Goal: Task Accomplishment & Management: Use online tool/utility

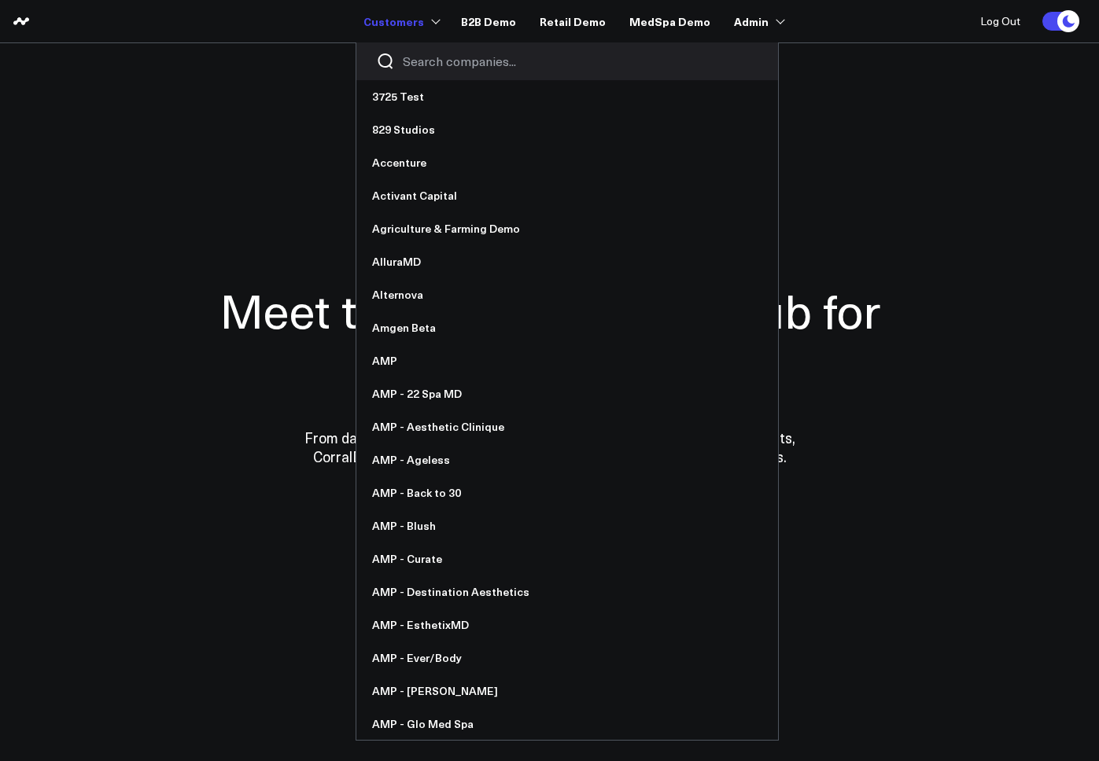
click at [442, 57] on input "Search companies input" at bounding box center [580, 61] width 355 height 17
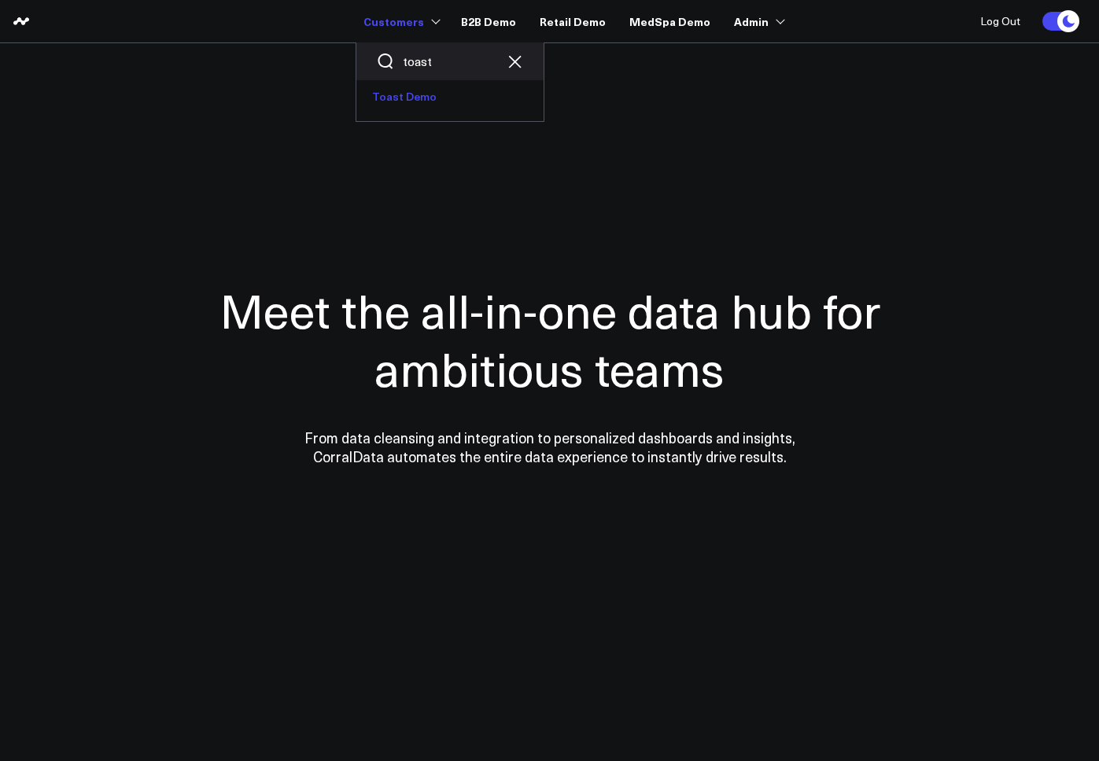
type input "toast"
click at [418, 90] on link "Toast Demo" at bounding box center [449, 96] width 187 height 33
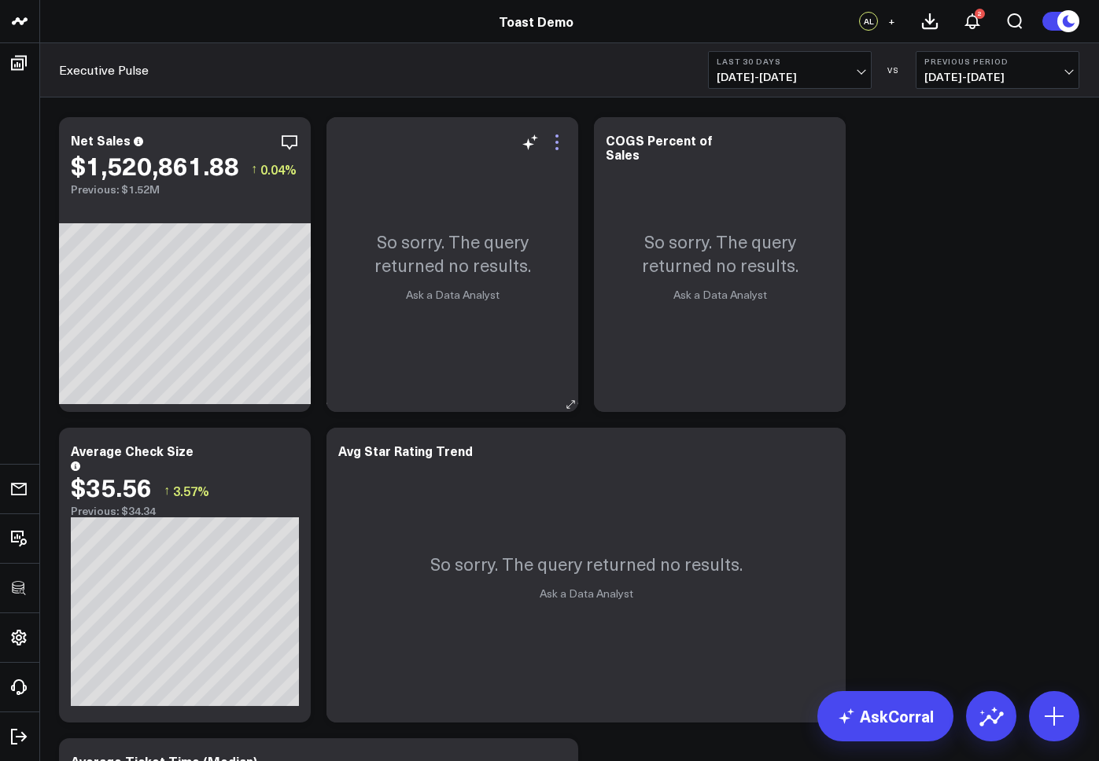
click at [558, 147] on icon at bounding box center [556, 142] width 19 height 19
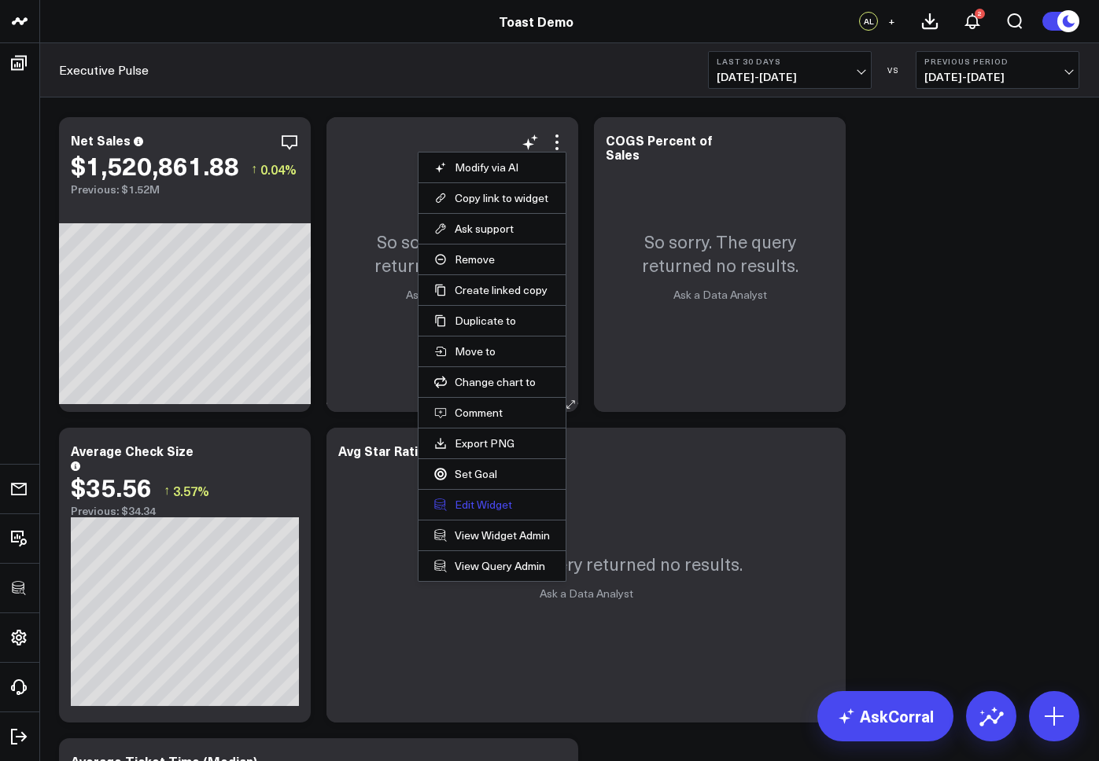
click at [485, 502] on button "Edit Widget" at bounding box center [492, 505] width 116 height 14
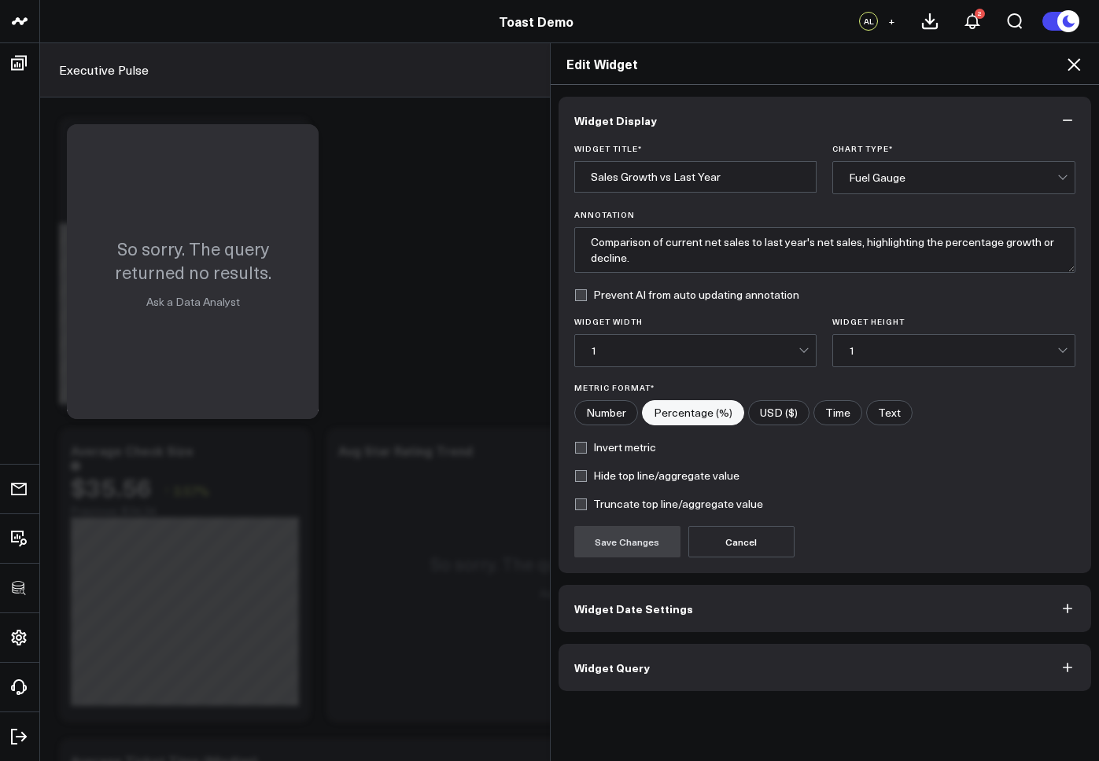
click at [691, 674] on button "Widget Query" at bounding box center [824, 667] width 533 height 47
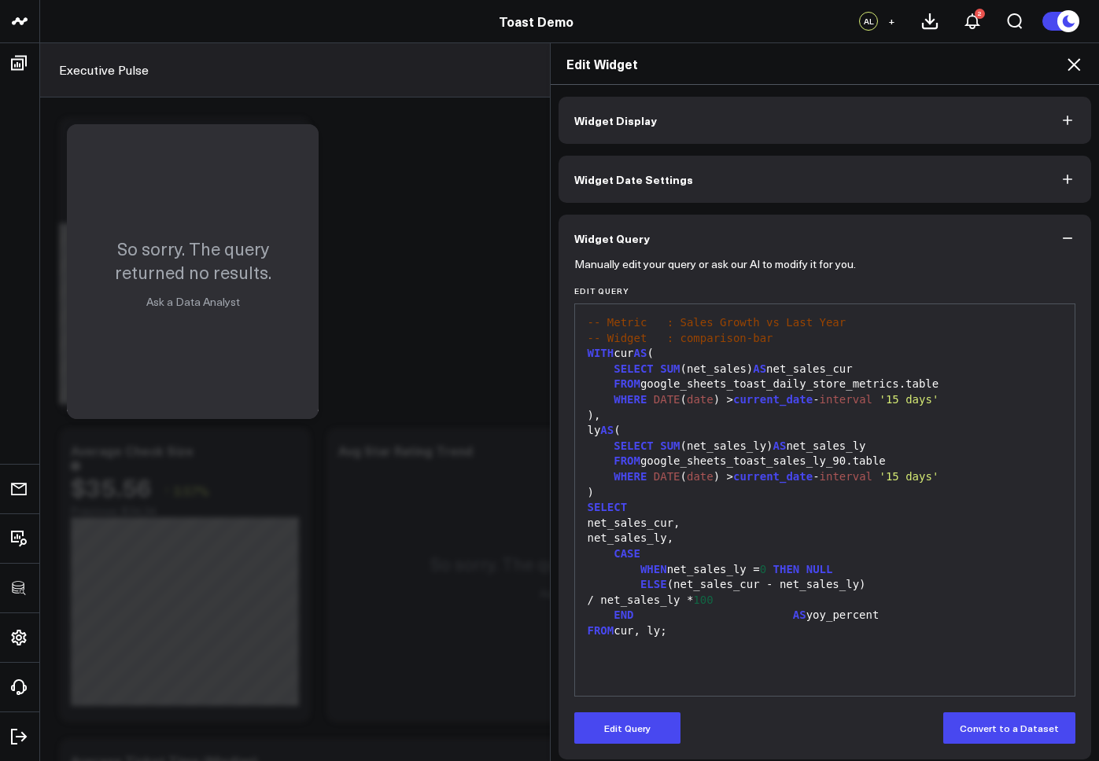
click at [1073, 65] on icon at bounding box center [1073, 64] width 13 height 13
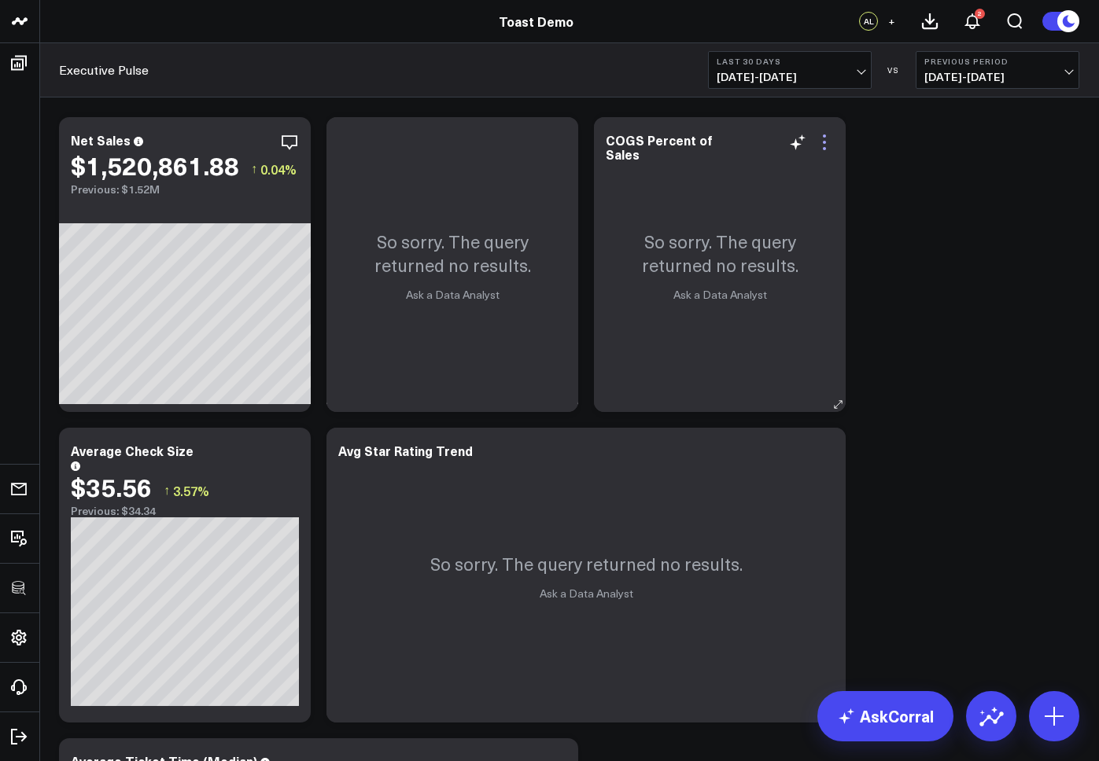
click at [827, 143] on icon at bounding box center [824, 142] width 19 height 19
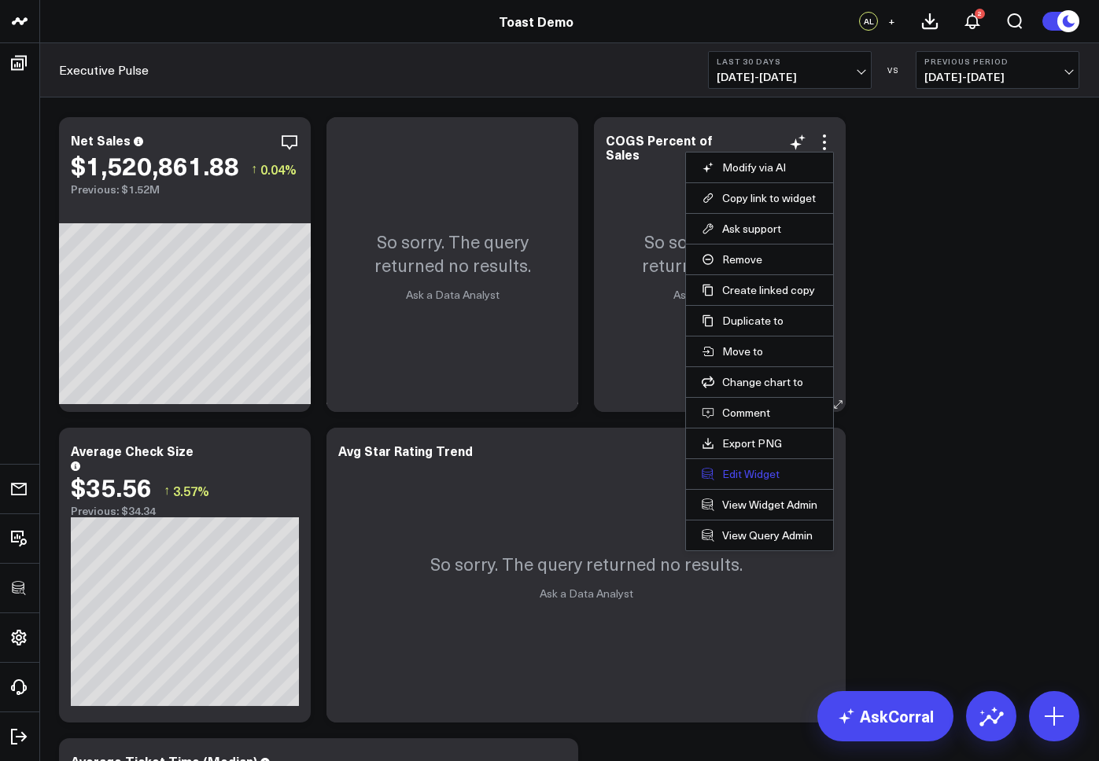
click at [748, 472] on button "Edit Widget" at bounding box center [760, 474] width 116 height 14
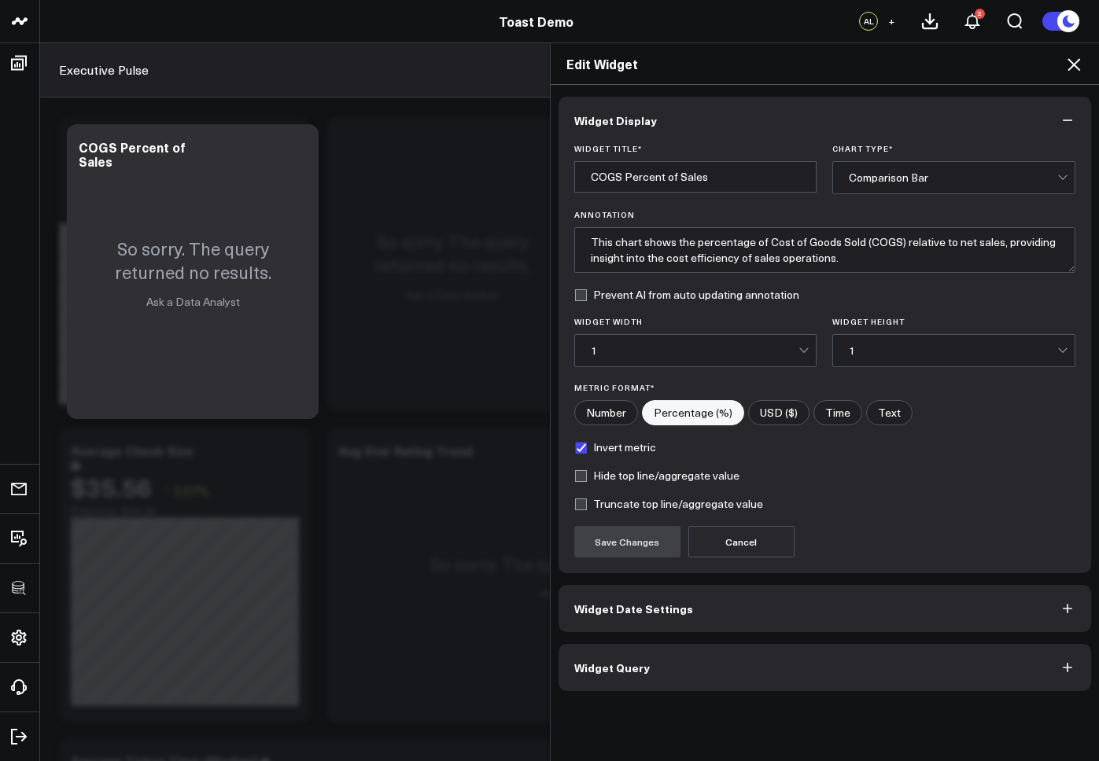
click at [701, 667] on button "Widget Query" at bounding box center [824, 667] width 533 height 47
